Goal: Task Accomplishment & Management: Use online tool/utility

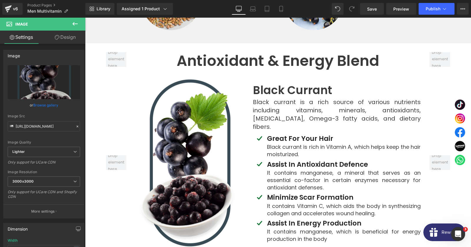
scroll to position [2831, 0]
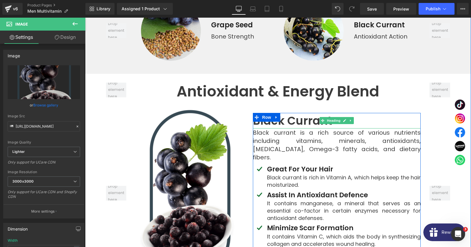
click at [293, 113] on strong "Black Currant" at bounding box center [292, 121] width 79 height 16
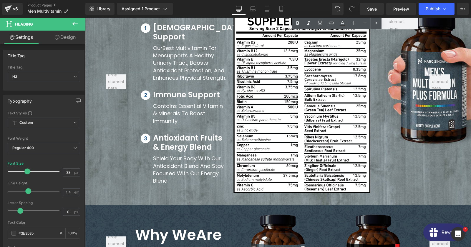
scroll to position [3180, 0]
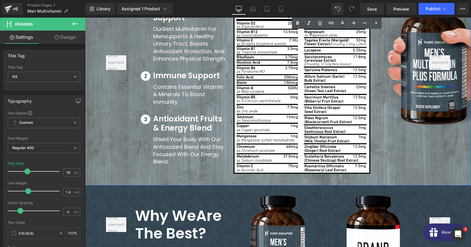
click at [107, 154] on div at bounding box center [116, 62] width 29 height 223
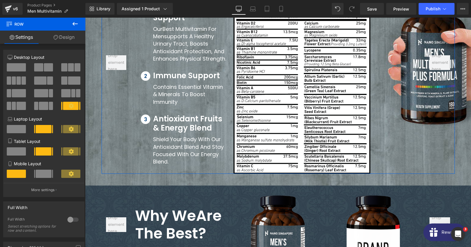
scroll to position [120, 0]
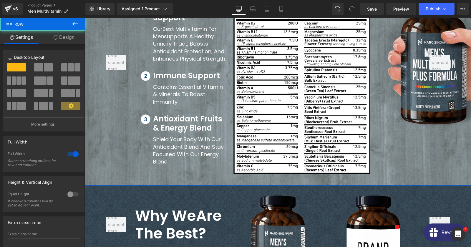
click at [94, 114] on div "Proprietary Blend in Men’s Multivitamin Plus Formula Heading Image Image Image …" at bounding box center [278, 62] width 386 height 223
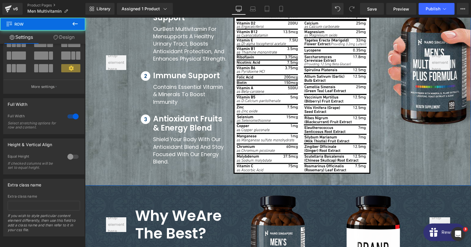
scroll to position [39, 0]
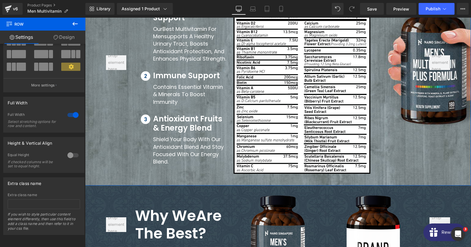
click at [65, 37] on link "Design" at bounding box center [64, 37] width 43 height 13
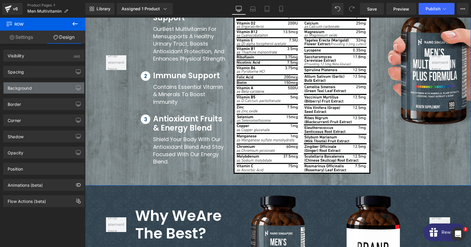
click at [37, 90] on div "Background" at bounding box center [44, 87] width 81 height 11
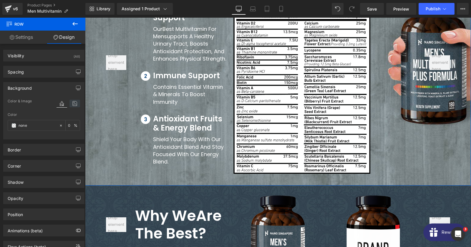
click at [74, 103] on icon at bounding box center [74, 104] width 11 height 8
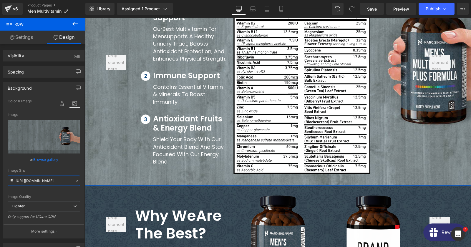
click at [41, 183] on input "[URL][DOMAIN_NAME]" at bounding box center [44, 181] width 72 height 10
click at [54, 181] on input "[URL][DOMAIN_NAME]" at bounding box center [44, 181] width 72 height 10
click at [43, 182] on input "[URL][DOMAIN_NAME]" at bounding box center [44, 181] width 72 height 10
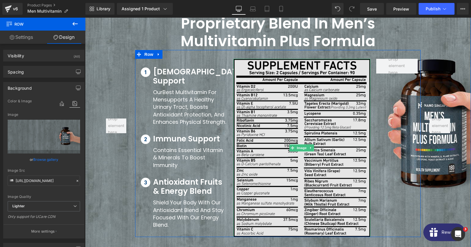
scroll to position [3117, 0]
click at [337, 90] on img at bounding box center [302, 148] width 137 height 178
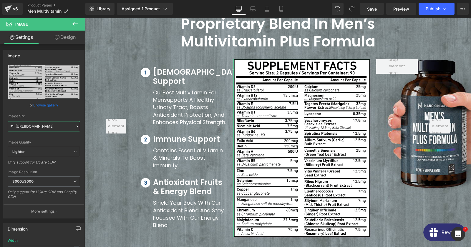
click at [51, 128] on input "[URL][DOMAIN_NAME]" at bounding box center [44, 126] width 72 height 10
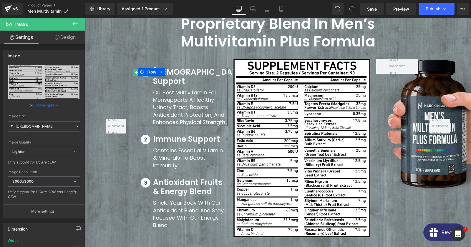
click at [146, 76] on div at bounding box center [145, 76] width 15 height 1
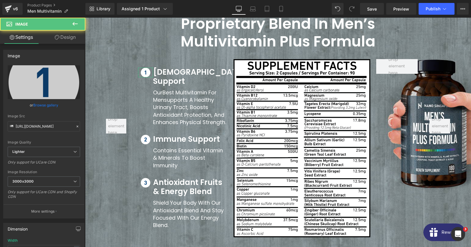
click at [49, 120] on div "Image Src [URL][DOMAIN_NAME]" at bounding box center [44, 122] width 72 height 17
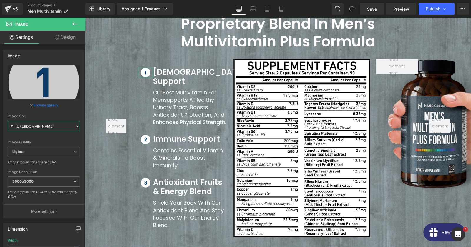
click at [46, 127] on input "[URL][DOMAIN_NAME]" at bounding box center [44, 126] width 72 height 10
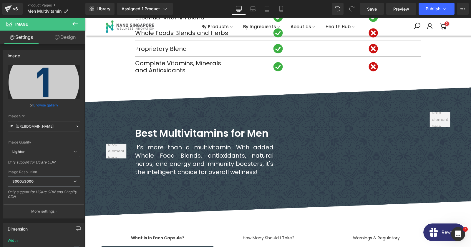
scroll to position [3467, 0]
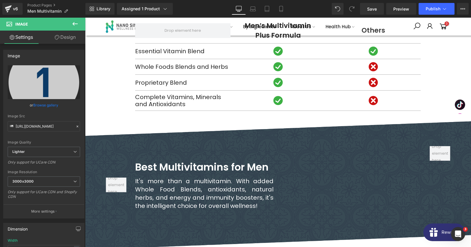
click at [133, 123] on div "Best Multivitamins for Men Heading It's more than a multivitamin. With added Wh…" at bounding box center [278, 185] width 386 height 143
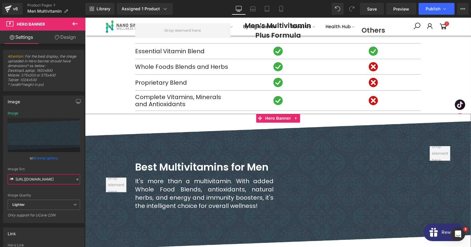
click at [39, 175] on input "[URL][DOMAIN_NAME]" at bounding box center [44, 179] width 72 height 10
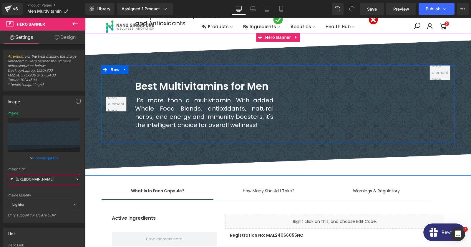
scroll to position [3594, 0]
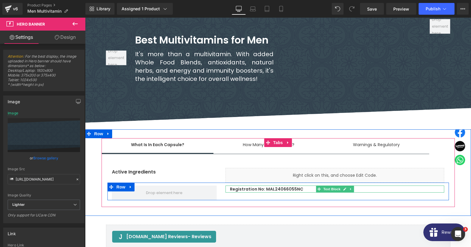
click at [280, 186] on p "Registration No: MAL24066055NC" at bounding box center [337, 189] width 214 height 7
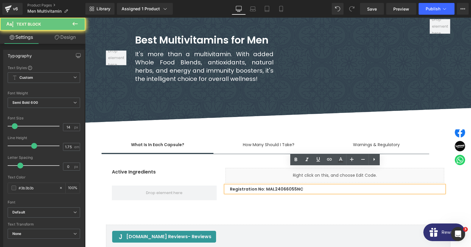
click at [280, 186] on p "Registration No: MAL24066055NC" at bounding box center [337, 189] width 214 height 7
copy p "MAL24066055NC"
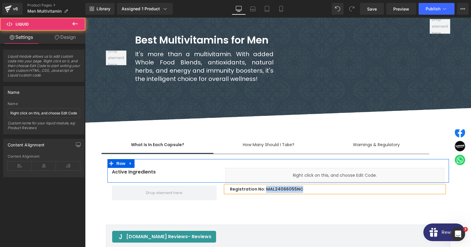
click at [85, 18] on div at bounding box center [85, 18] width 0 height 0
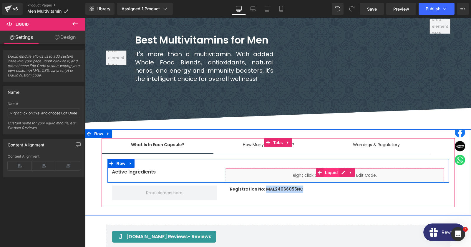
click at [327, 168] on span "Liquid" at bounding box center [332, 172] width 16 height 9
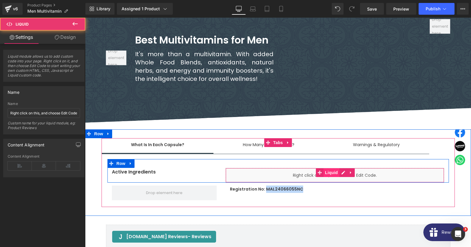
click at [327, 168] on span "Liquid" at bounding box center [332, 172] width 16 height 9
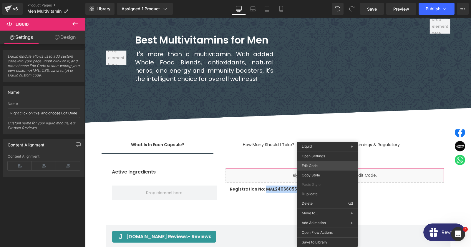
click at [320, 0] on div "Liquid You are previewing how the will restyle your page. You can not edit Elem…" at bounding box center [235, 0] width 471 height 0
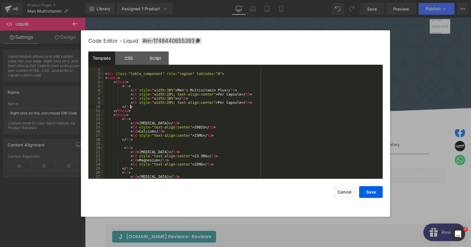
click at [192, 105] on div "< div class = "table_component" role = "region" tabindex = "0" > < table > < th…" at bounding box center [243, 128] width 279 height 120
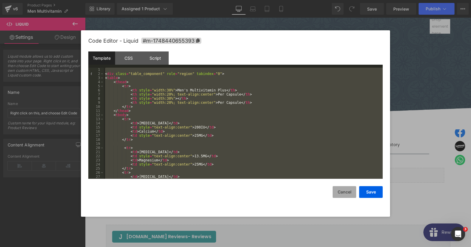
click at [347, 192] on button "Cancel" at bounding box center [345, 192] width 24 height 12
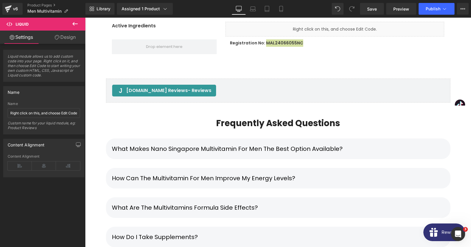
scroll to position [3753, 0]
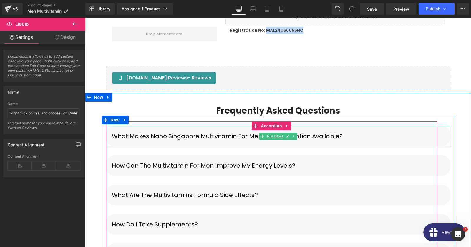
click at [188, 126] on div "What makes Nano Singapore multivitamin for men the best option available?" at bounding box center [278, 136] width 345 height 21
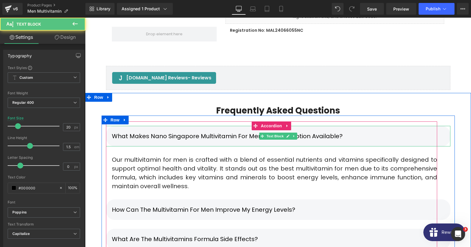
click at [189, 132] on p "What makes Nano Singapore multivitamin for men the best option available?" at bounding box center [278, 136] width 333 height 9
click at [342, 132] on p "What makes Nano Singapore multivitamin for men the best option available?" at bounding box center [278, 136] width 333 height 9
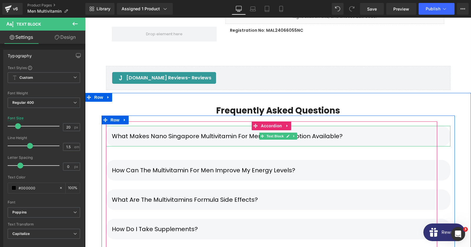
click at [343, 132] on p "What makes Nano Singapore multivitamin for men the best option available?" at bounding box center [278, 136] width 333 height 9
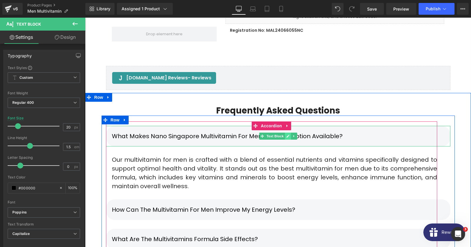
click at [286, 133] on link at bounding box center [288, 136] width 6 height 7
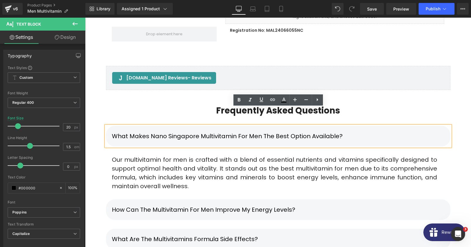
click at [253, 132] on p "What makes Nano Singapore multivitamin for men the best option available?" at bounding box center [278, 136] width 333 height 9
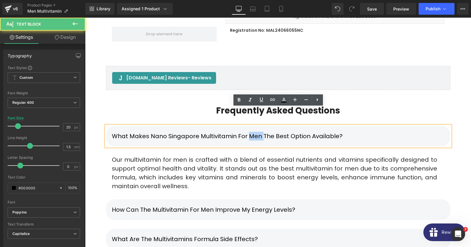
click at [253, 132] on p "What makes Nano Singapore multivitamin for men the best option available?" at bounding box center [278, 136] width 333 height 9
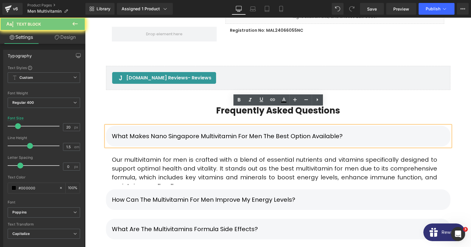
click at [253, 132] on p "What makes Nano Singapore multivitamin for men the best option available?" at bounding box center [278, 136] width 333 height 9
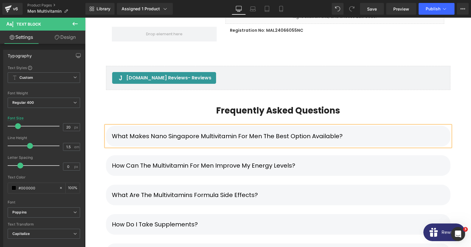
click at [365, 132] on p "What makes Nano Singapore multivitamin for men the best option available?" at bounding box center [278, 136] width 333 height 9
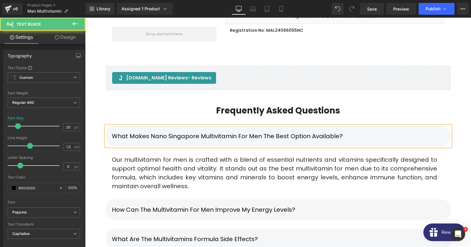
click at [138, 155] on div "Our multivitamin for men is crafted with a blend of essential nutrients and vit…" at bounding box center [274, 172] width 337 height 35
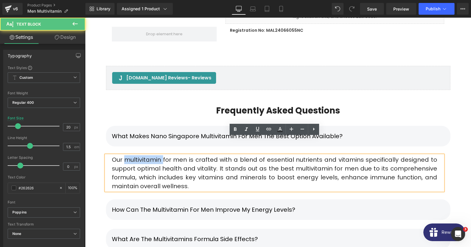
click at [138, 155] on div "Our multivitamin for men is crafted with a blend of essential nutrients and vit…" at bounding box center [274, 172] width 337 height 35
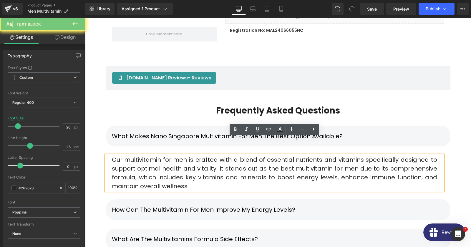
click at [138, 155] on div "Our multivitamin for men is crafted with a blend of essential nutrients and vit…" at bounding box center [274, 172] width 337 height 35
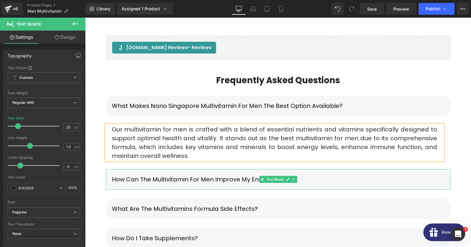
scroll to position [3785, 0]
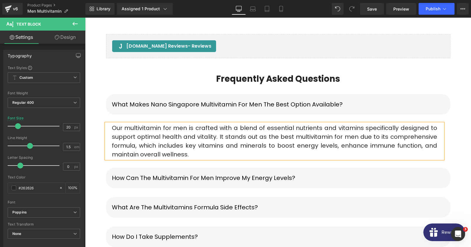
click at [330, 168] on div "How can The multivitamin for men improve my energy levels?" at bounding box center [278, 178] width 345 height 21
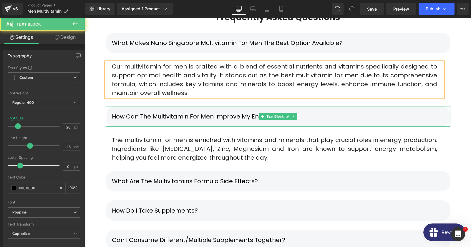
scroll to position [3848, 0]
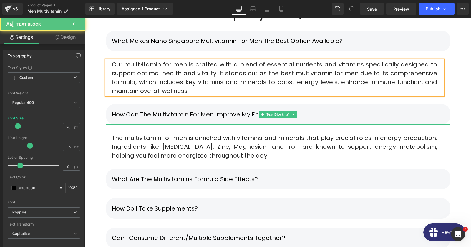
click at [173, 110] on p "How can The multivitamin for men improve my energy levels?" at bounding box center [278, 114] width 333 height 9
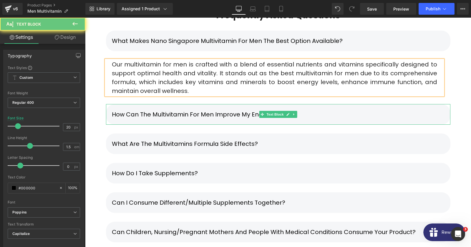
drag, startPoint x: 240, startPoint y: 97, endPoint x: 248, endPoint y: 95, distance: 8.3
click at [240, 110] on p "How can The multivitamin for men improve my energy levels?" at bounding box center [278, 114] width 333 height 9
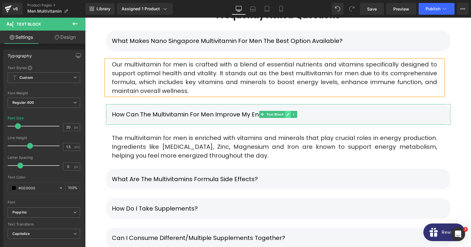
click at [286, 111] on link at bounding box center [288, 114] width 6 height 7
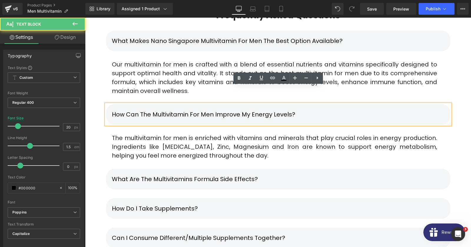
click at [204, 110] on p "How can The multivitamin for men improve my energy levels?" at bounding box center [278, 114] width 333 height 9
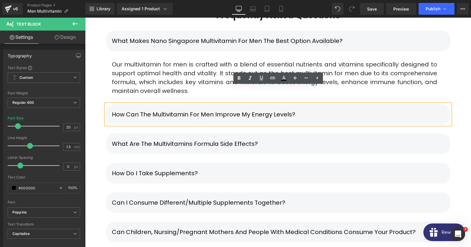
click at [211, 110] on p "How can The multivitamin for men improve my energy levels?" at bounding box center [278, 114] width 333 height 9
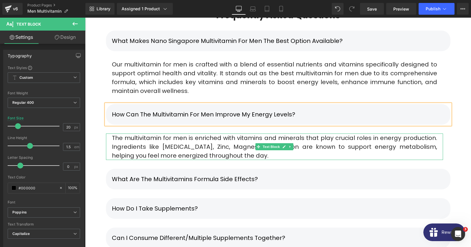
click at [153, 134] on div "The multivitamin for men is enriched with vitamins and minerals that play cruci…" at bounding box center [274, 147] width 337 height 27
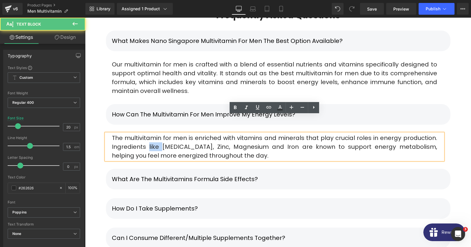
click at [153, 134] on div "The multivitamin for men is enriched with vitamins and minerals that play cruci…" at bounding box center [274, 147] width 337 height 27
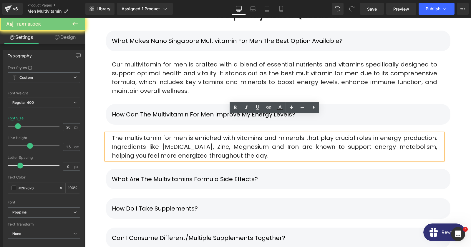
click at [153, 134] on div "The multivitamin for men is enriched with vitamins and minerals that play cruci…" at bounding box center [274, 147] width 337 height 27
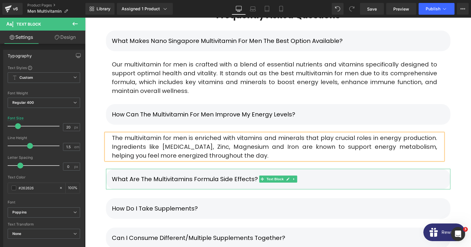
click at [229, 175] on p "What are the Multivitamins Formula Side Effects?" at bounding box center [278, 179] width 333 height 9
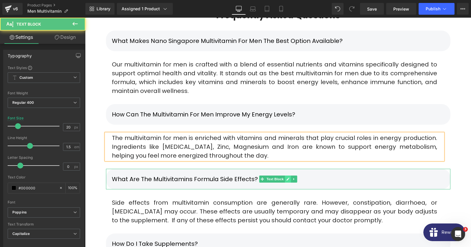
click at [285, 176] on link at bounding box center [288, 179] width 6 height 7
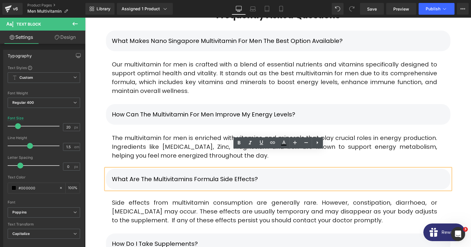
click at [202, 169] on div "What are the Multivitamins Formula Side Effects?" at bounding box center [278, 179] width 345 height 21
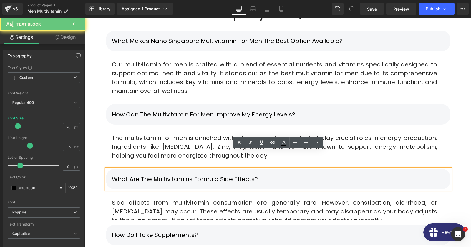
click at [202, 169] on div "What are the Multivitamins Formula Side Effects?" at bounding box center [278, 179] width 345 height 21
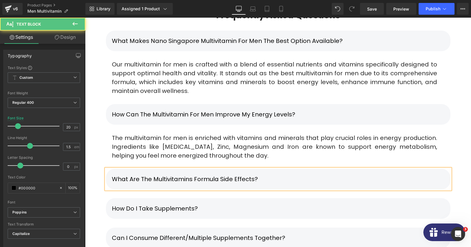
click at [301, 169] on div "What are the Multivitamins Formula Side Effects?" at bounding box center [278, 179] width 345 height 21
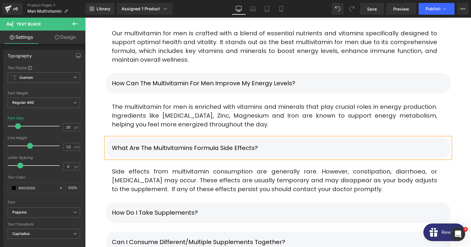
scroll to position [3880, 0]
click at [158, 168] on p "Side effects from multivitamin consumption are generally rare. However, constip…" at bounding box center [274, 180] width 325 height 27
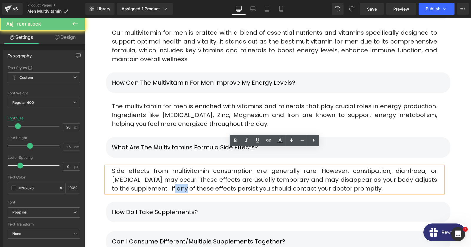
click at [158, 168] on p "Side effects from multivitamin consumption are generally rare. However, constip…" at bounding box center [274, 180] width 325 height 27
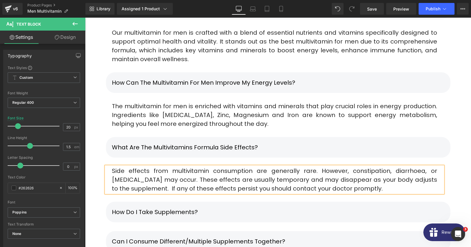
click at [259, 167] on p "Side effects from multivitamin consumption are generally rare. However, constip…" at bounding box center [274, 180] width 325 height 27
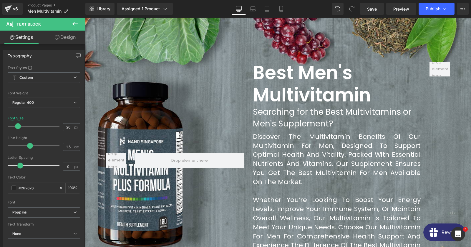
scroll to position [541, 0]
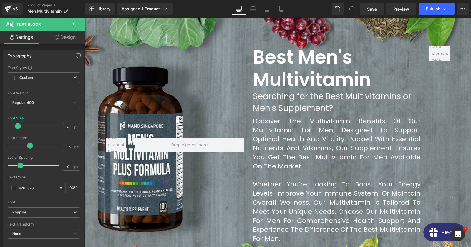
click at [114, 53] on span "Row" at bounding box center [114, 50] width 9 height 7
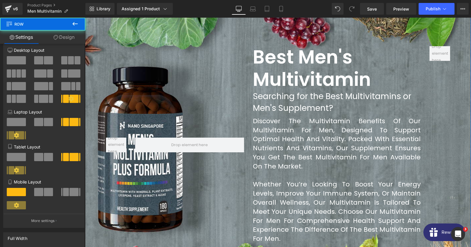
scroll to position [668, 0]
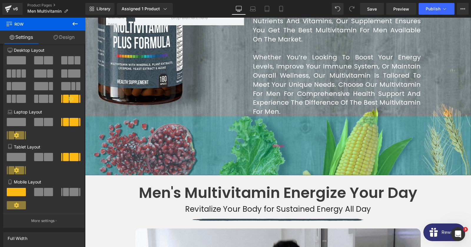
click at [99, 143] on div "200px" at bounding box center [278, 146] width 386 height 59
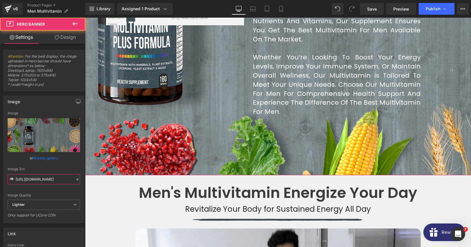
click at [43, 180] on input "[URL][DOMAIN_NAME]" at bounding box center [44, 179] width 72 height 10
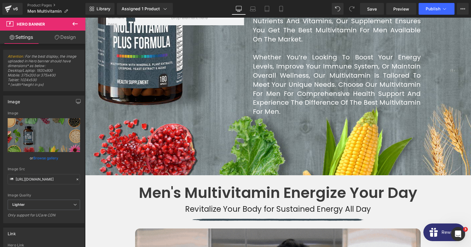
scroll to position [827, 0]
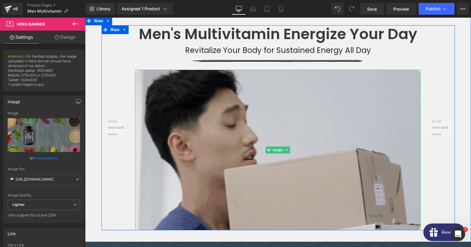
click at [231, 133] on img at bounding box center [278, 150] width 286 height 161
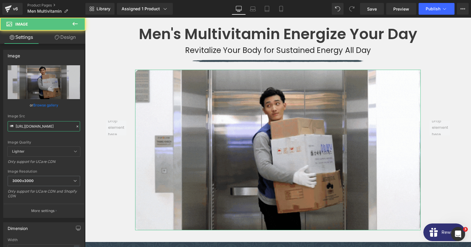
click at [46, 128] on input "[URL][DOMAIN_NAME]" at bounding box center [44, 126] width 72 height 10
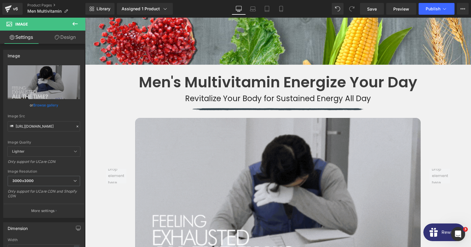
scroll to position [763, 0]
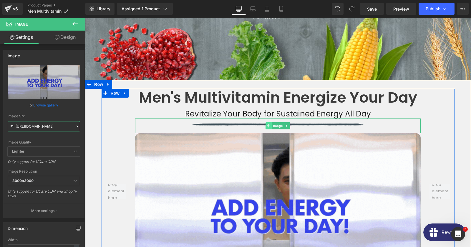
click at [267, 123] on span at bounding box center [269, 126] width 6 height 7
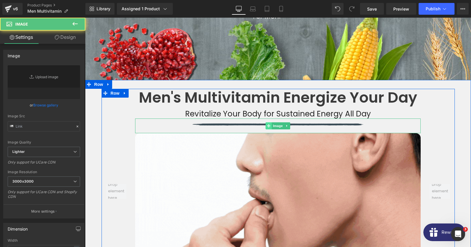
type input "[URL][DOMAIN_NAME]"
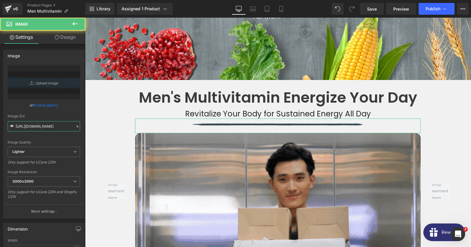
click at [45, 124] on input "[URL][DOMAIN_NAME]" at bounding box center [44, 126] width 72 height 10
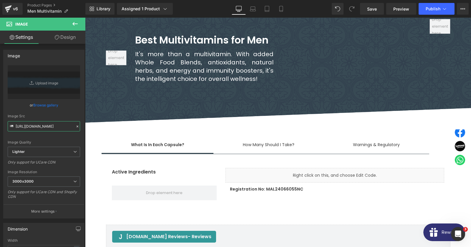
scroll to position [3467, 0]
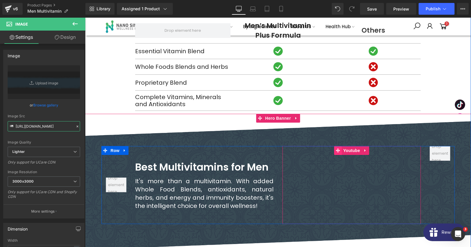
click at [337, 149] on icon at bounding box center [338, 151] width 4 height 4
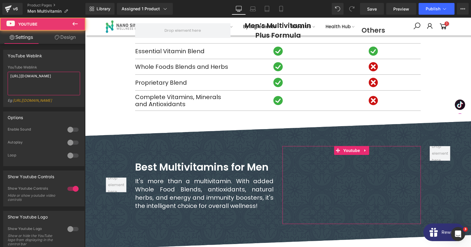
click at [31, 87] on textarea "[URL][DOMAIN_NAME]" at bounding box center [44, 84] width 72 height 24
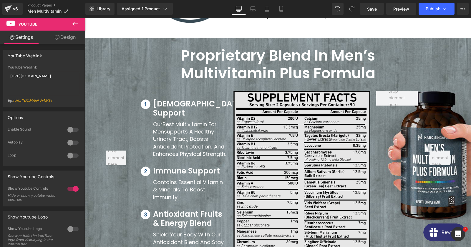
scroll to position [3117, 0]
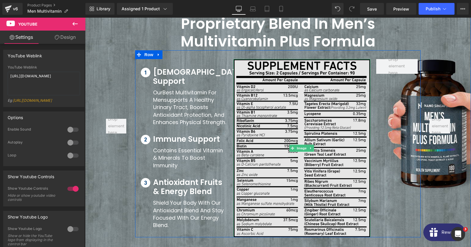
click at [267, 97] on img at bounding box center [302, 148] width 137 height 178
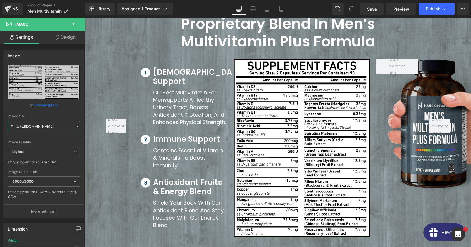
click at [48, 128] on input "[URL][DOMAIN_NAME]" at bounding box center [44, 126] width 72 height 10
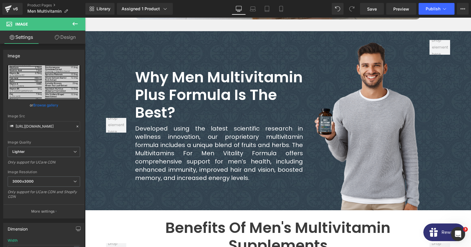
scroll to position [1018, 0]
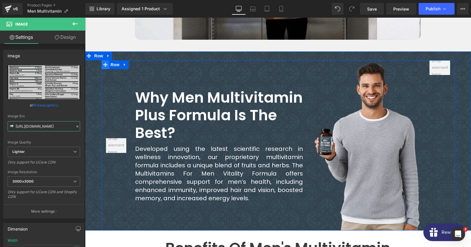
click at [102, 60] on span at bounding box center [106, 64] width 8 height 9
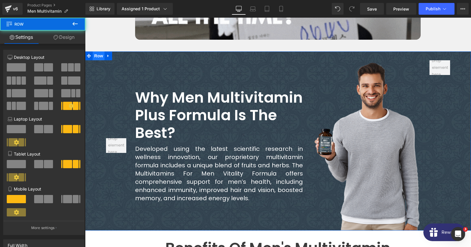
click at [98, 52] on span "Row" at bounding box center [99, 56] width 12 height 9
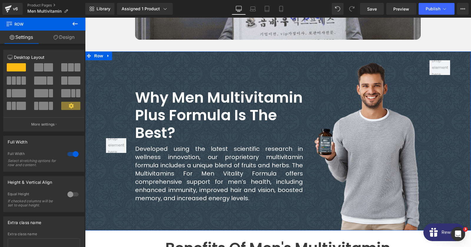
scroll to position [39, 0]
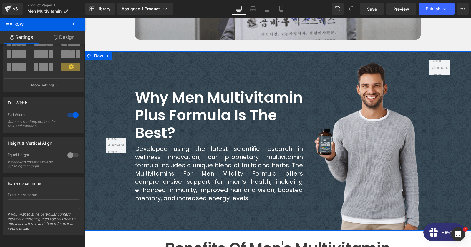
click at [55, 39] on icon at bounding box center [56, 37] width 5 height 5
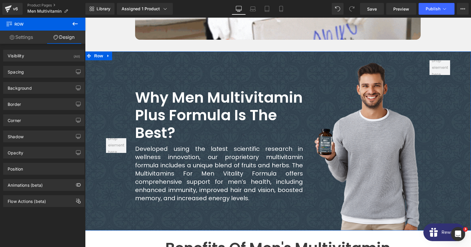
type input "transparent"
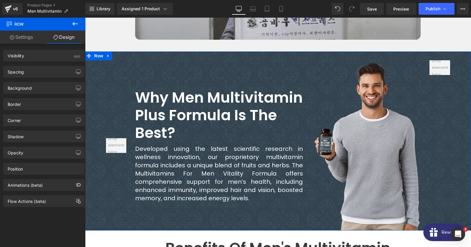
type input "0"
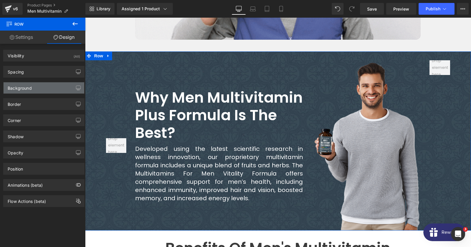
click at [33, 91] on div "Background" at bounding box center [44, 87] width 81 height 11
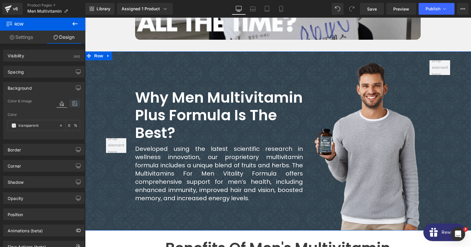
click at [73, 106] on icon at bounding box center [74, 104] width 11 height 8
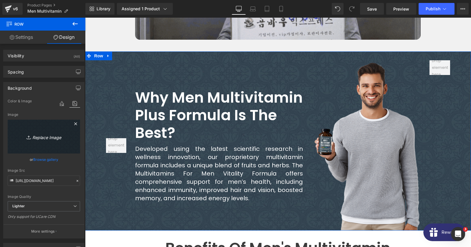
click at [38, 131] on link "Replace Image" at bounding box center [44, 137] width 72 height 34
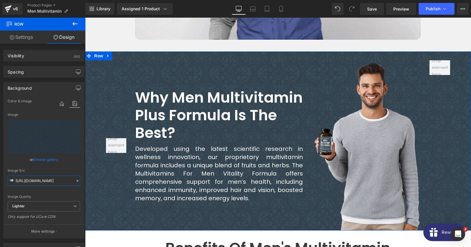
click at [44, 182] on input "[URL][DOMAIN_NAME]" at bounding box center [44, 181] width 72 height 10
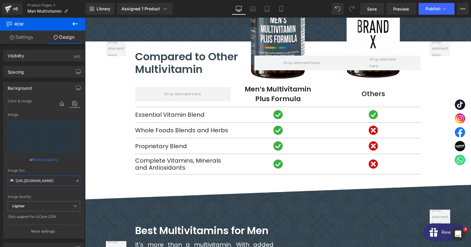
scroll to position [3562, 0]
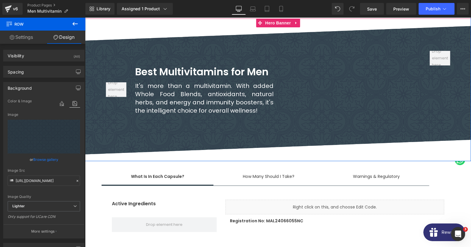
click at [256, 27] on div "Best Multivitamins for Men Heading It's more than a multivitamin. With added Wh…" at bounding box center [278, 90] width 386 height 143
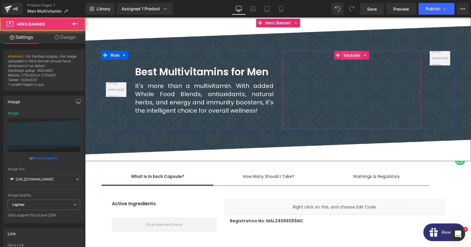
click at [355, 51] on span "Youtube" at bounding box center [352, 55] width 20 height 9
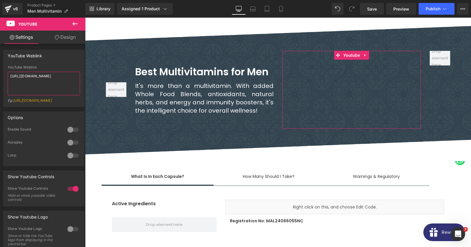
click at [39, 77] on textarea "[URL][DOMAIN_NAME]" at bounding box center [44, 84] width 72 height 24
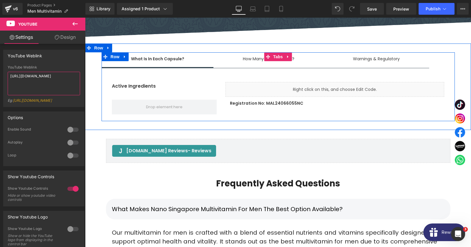
scroll to position [3721, 0]
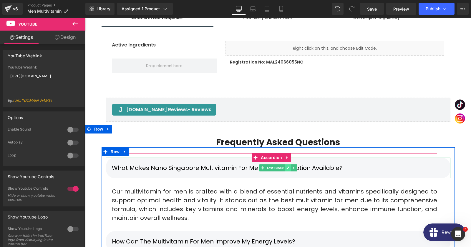
click at [287, 166] on icon at bounding box center [287, 168] width 3 height 4
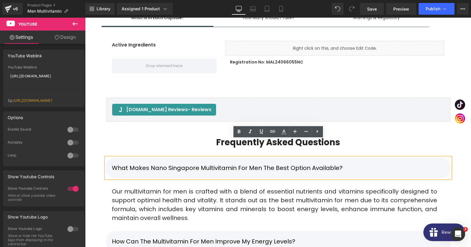
click at [246, 164] on p "What makes Nano Singapore multivitamin for men the best option available?" at bounding box center [278, 168] width 333 height 9
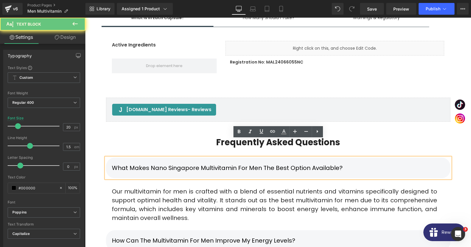
click at [246, 164] on p "What makes Nano Singapore multivitamin for men the best option available?" at bounding box center [278, 168] width 333 height 9
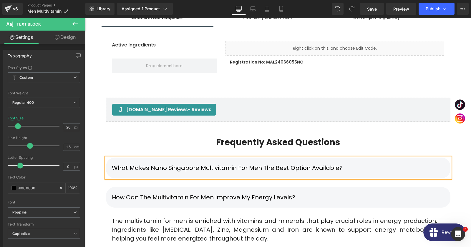
click at [375, 164] on p "What makes Nano Singapore multivitamin for men the best option available?" at bounding box center [278, 168] width 333 height 9
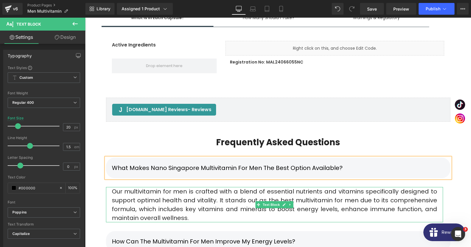
click at [205, 187] on div "Our multivitamin for men is crafted with a blend of essential nutrients and vit…" at bounding box center [274, 204] width 337 height 35
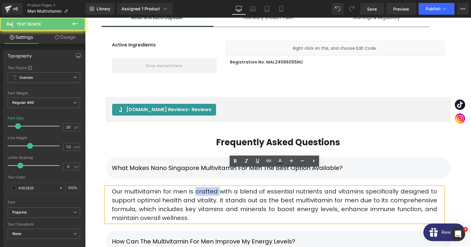
click at [205, 187] on div "Our multivitamin for men is crafted with a blend of essential nutrients and vit…" at bounding box center [274, 204] width 337 height 35
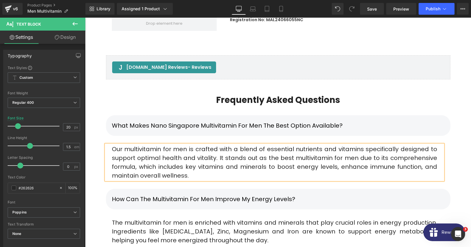
scroll to position [3785, 0]
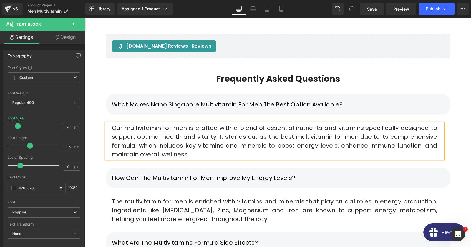
click at [193, 174] on p "How can The multivitamin for men improve my energy levels?" at bounding box center [278, 178] width 333 height 9
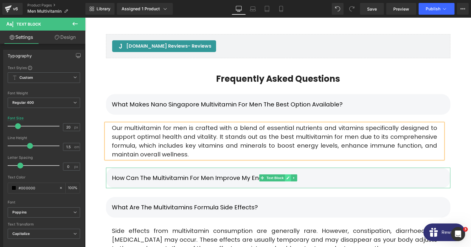
click at [289, 176] on icon at bounding box center [287, 178] width 3 height 4
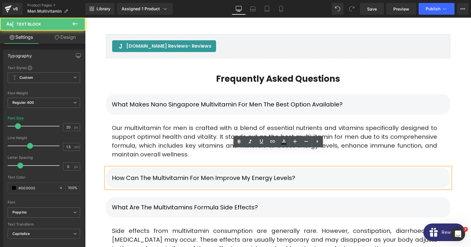
click at [248, 174] on p "How can The multivitamin for men improve my energy levels?" at bounding box center [278, 178] width 333 height 9
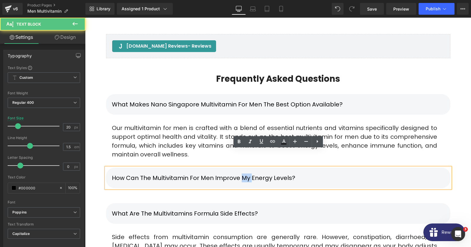
click at [248, 174] on p "How can The multivitamin for men improve my energy levels?" at bounding box center [278, 178] width 333 height 9
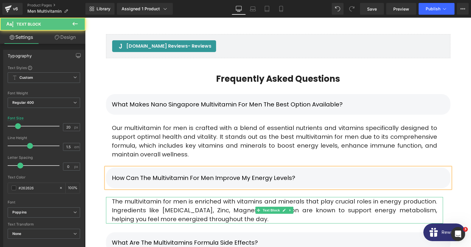
click at [117, 197] on div "The multivitamin for men is enriched with vitamins and minerals that play cruci…" at bounding box center [274, 210] width 337 height 27
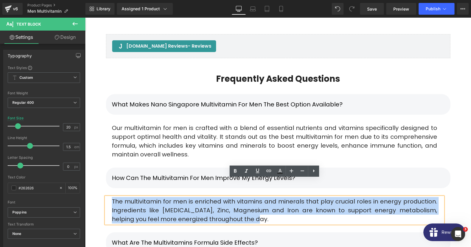
drag, startPoint x: 112, startPoint y: 185, endPoint x: 246, endPoint y: 200, distance: 134.2
click at [246, 200] on div "The multivitamin for men is enriched with vitamins and minerals that play cruci…" at bounding box center [274, 210] width 337 height 27
copy div "The multivitamin for men is enriched with vitamins and minerals that play cruci…"
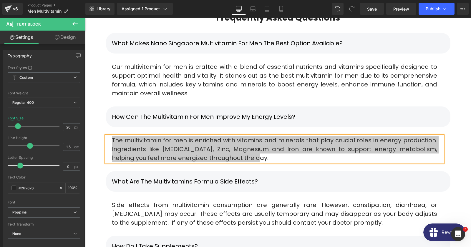
scroll to position [3880, 0]
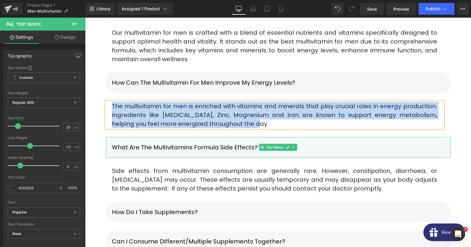
drag, startPoint x: 289, startPoint y: 132, endPoint x: 259, endPoint y: 132, distance: 30.3
click at [289, 144] on link at bounding box center [288, 147] width 6 height 7
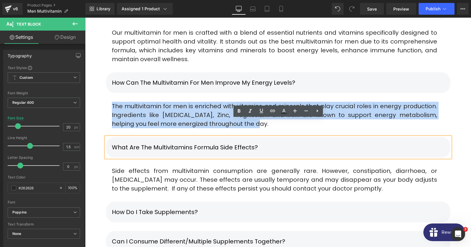
click at [234, 143] on p "What are the Multivitamins Formula Side Effects?" at bounding box center [278, 147] width 333 height 9
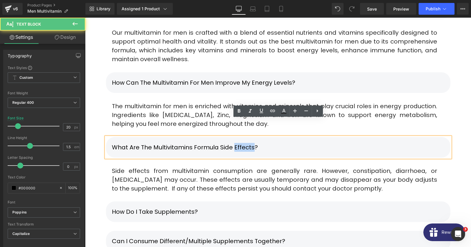
click at [234, 143] on p "What are the Multivitamins Formula Side Effects?" at bounding box center [278, 147] width 333 height 9
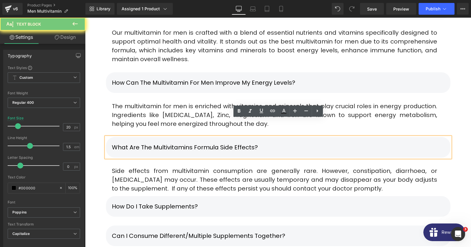
click at [234, 143] on p "What are the Multivitamins Formula Side Effects?" at bounding box center [278, 147] width 333 height 9
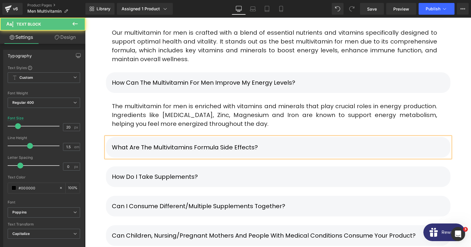
click at [297, 143] on p "What are the Multivitamins Formula Side Effects?" at bounding box center [278, 147] width 333 height 9
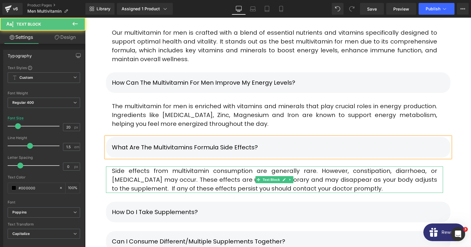
click at [189, 167] on p "Side effects from multivitamin consumption are generally rare. However, constip…" at bounding box center [274, 180] width 325 height 27
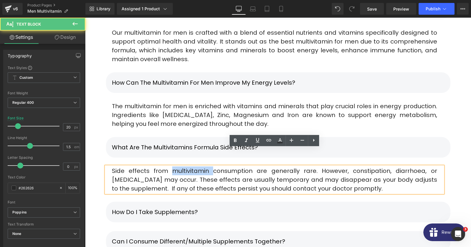
click at [189, 167] on p "Side effects from multivitamin consumption are generally rare. However, constip…" at bounding box center [274, 180] width 325 height 27
